Goal: Transaction & Acquisition: Download file/media

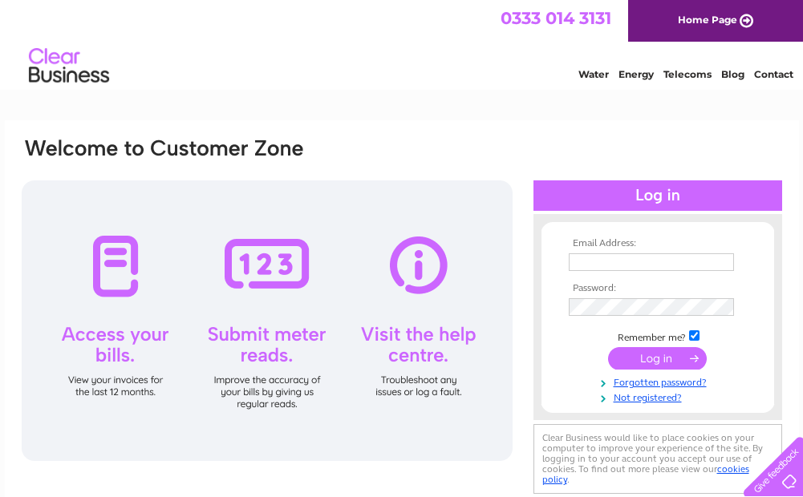
type input "jj372dental@aol.co.uk"
click at [659, 358] on input "submit" at bounding box center [657, 358] width 99 height 22
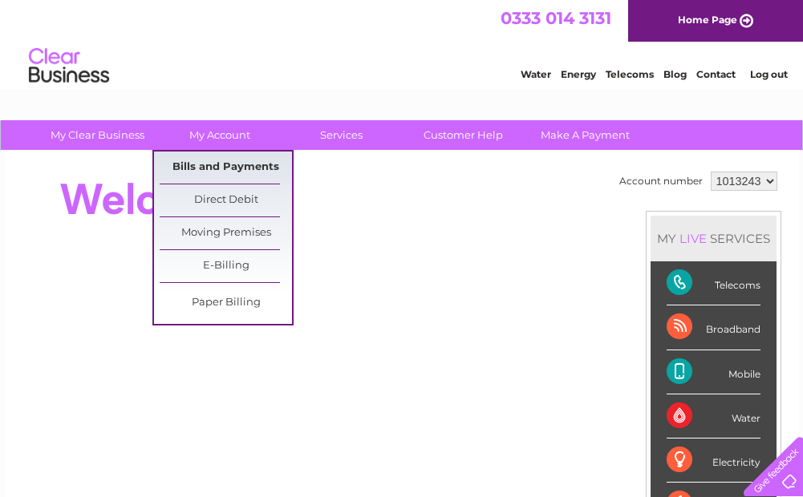
click at [223, 164] on link "Bills and Payments" at bounding box center [226, 168] width 132 height 32
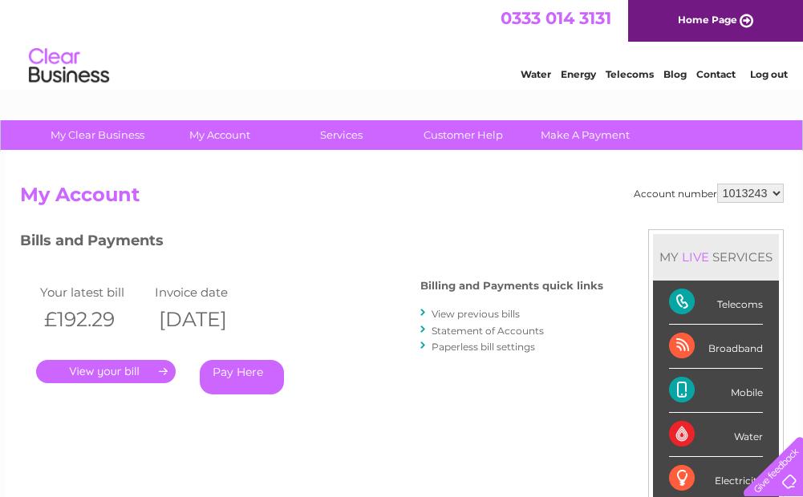
click at [89, 377] on link "." at bounding box center [106, 371] width 140 height 23
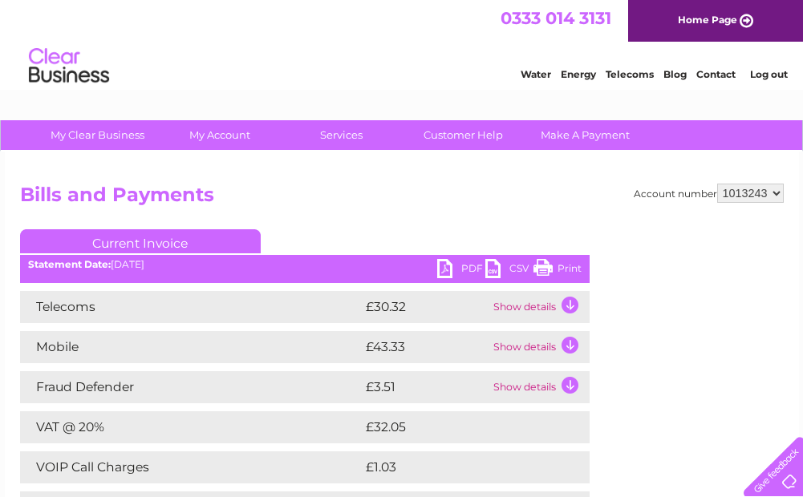
click at [447, 262] on link "PDF" at bounding box center [461, 270] width 48 height 23
